Goal: Transaction & Acquisition: Purchase product/service

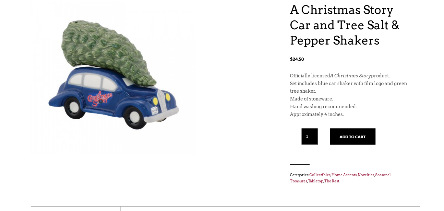
scroll to position [65, 0]
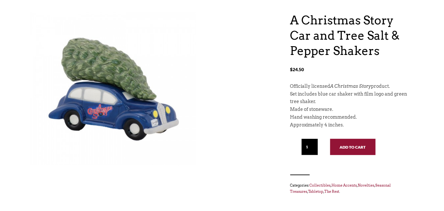
click at [355, 148] on button "Add to cart" at bounding box center [352, 147] width 45 height 16
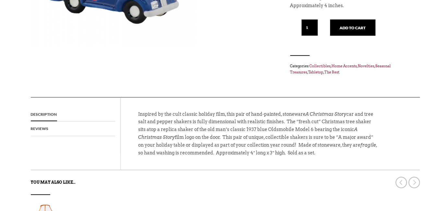
scroll to position [195, 0]
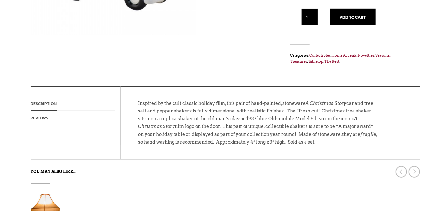
click at [44, 101] on link "Description" at bounding box center [44, 103] width 26 height 14
click at [42, 116] on link "Reviews" at bounding box center [40, 118] width 18 height 14
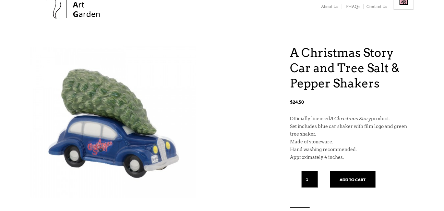
scroll to position [0, 0]
